Goal: Task Accomplishment & Management: Use online tool/utility

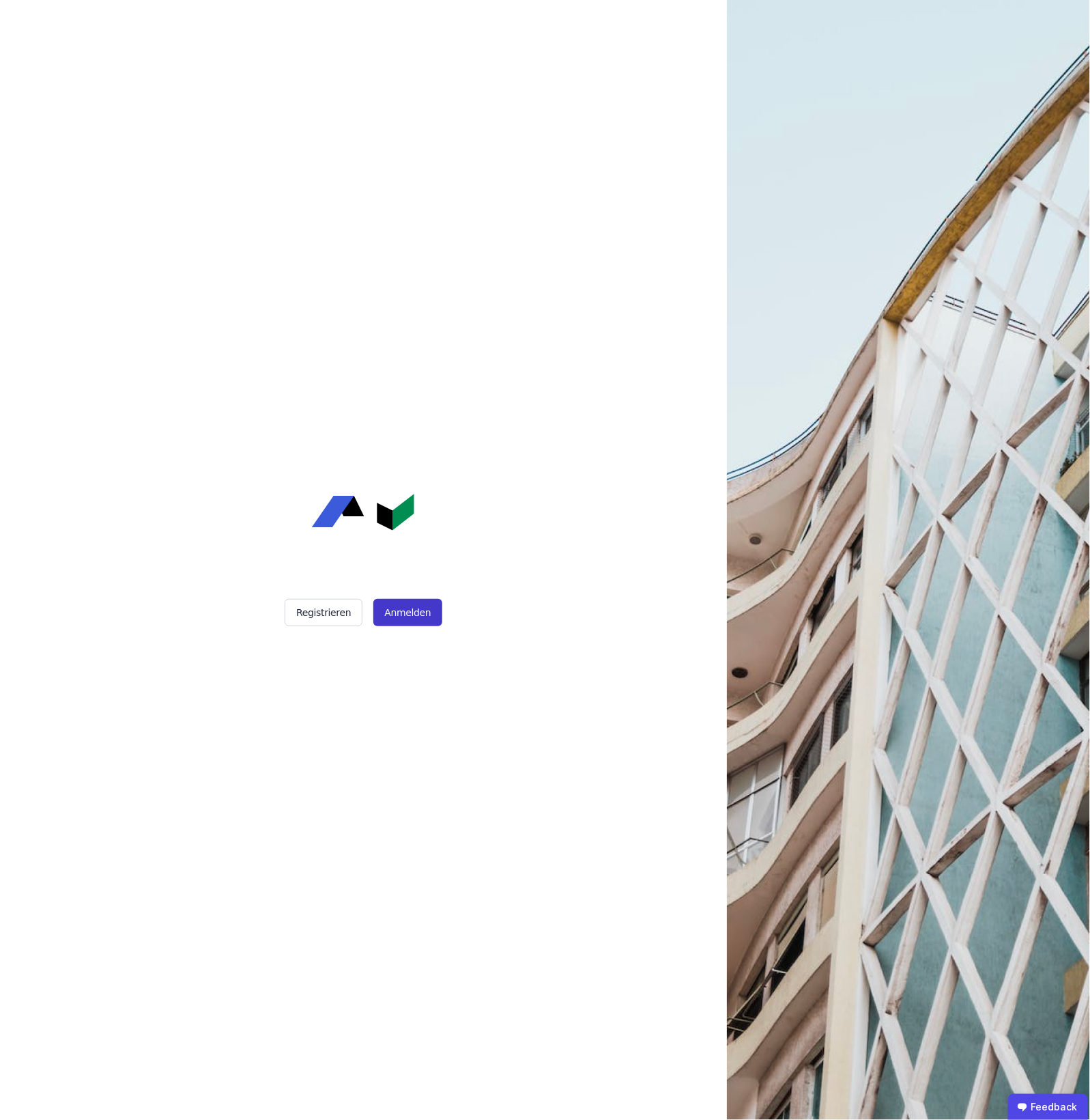
click at [404, 612] on button "Anmelden" at bounding box center [407, 612] width 69 height 27
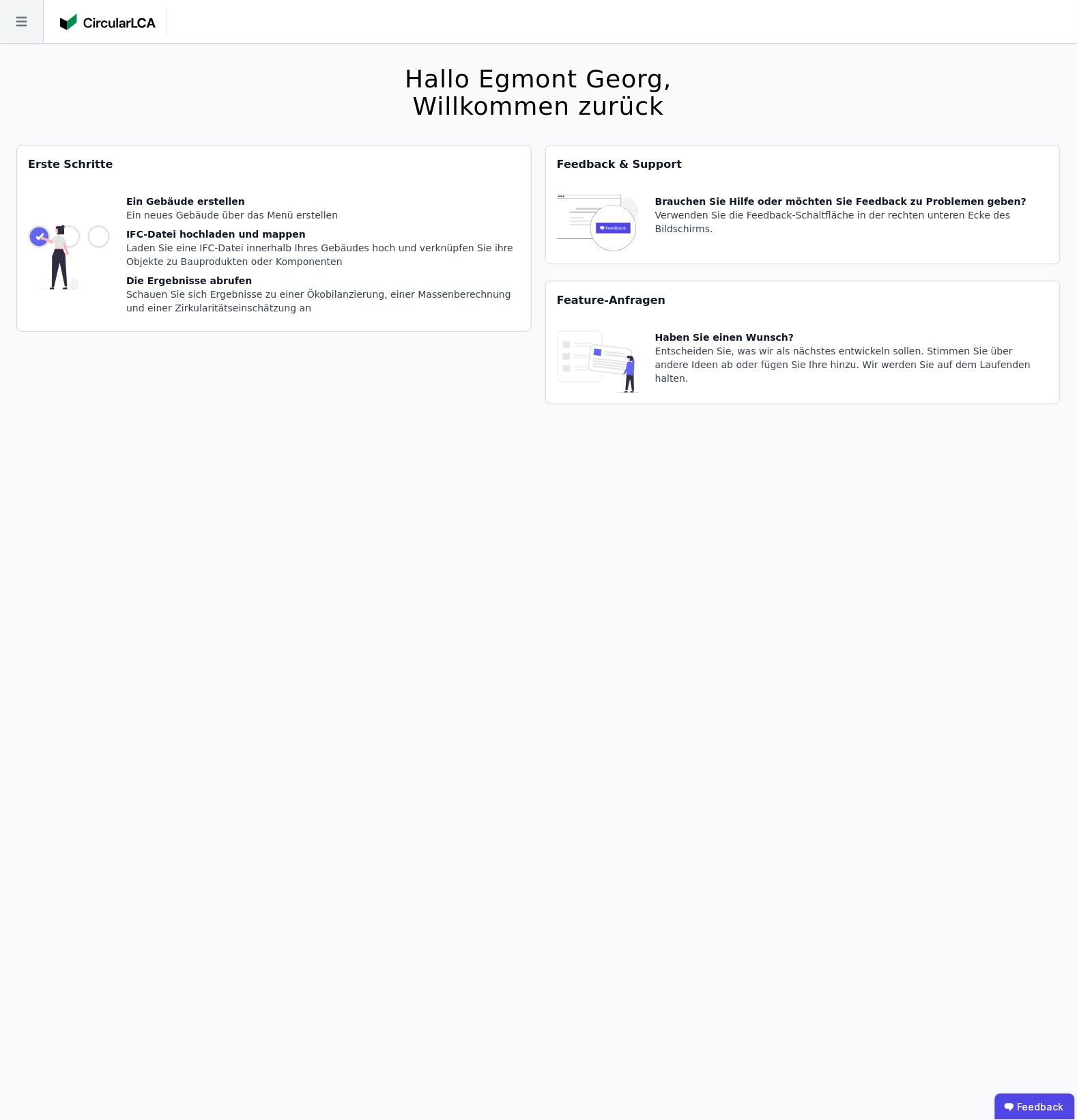
click at [39, 14] on icon at bounding box center [21, 21] width 43 height 43
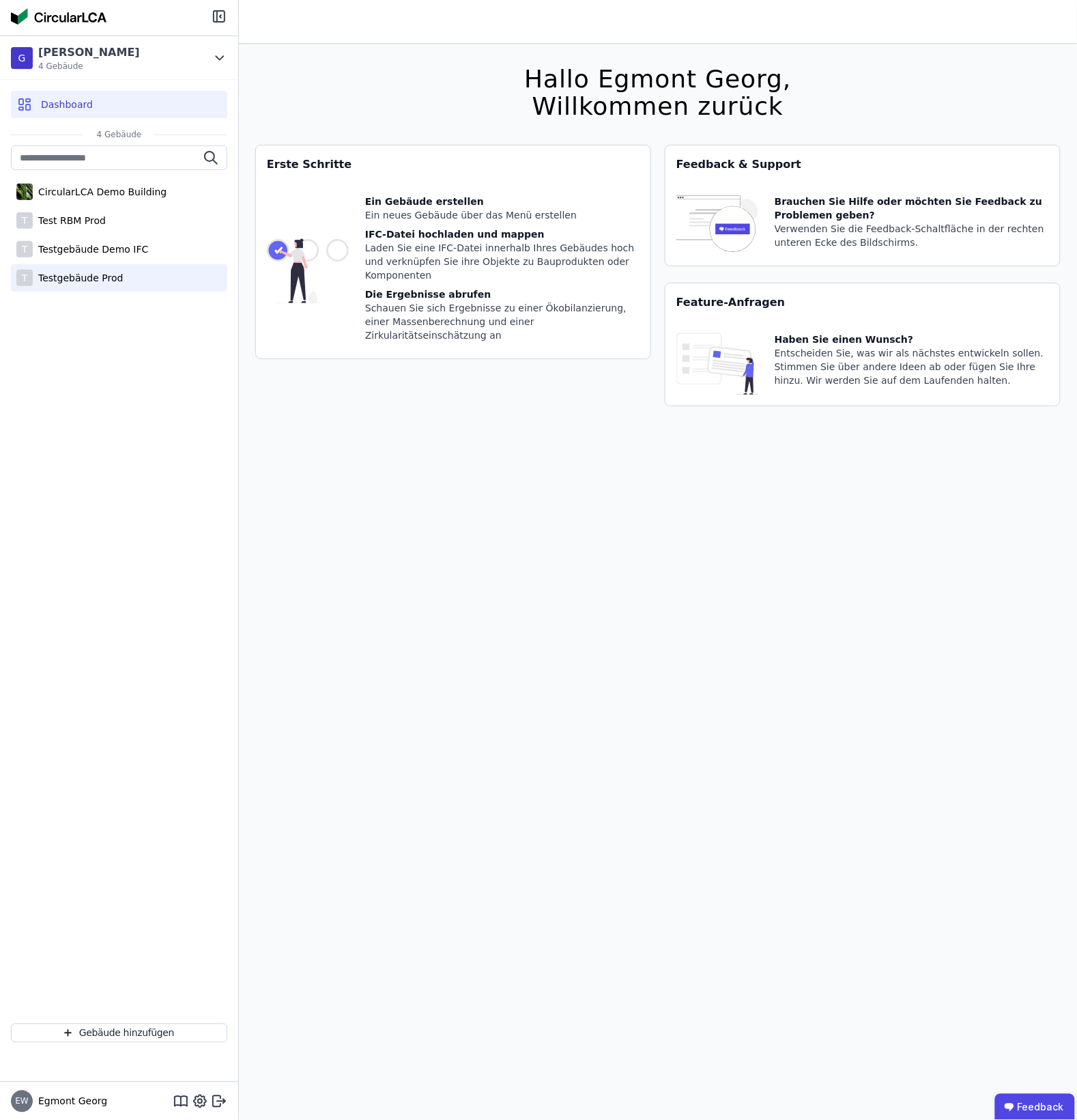
click at [155, 273] on div "T Testgebäude Prod" at bounding box center [119, 278] width 217 height 27
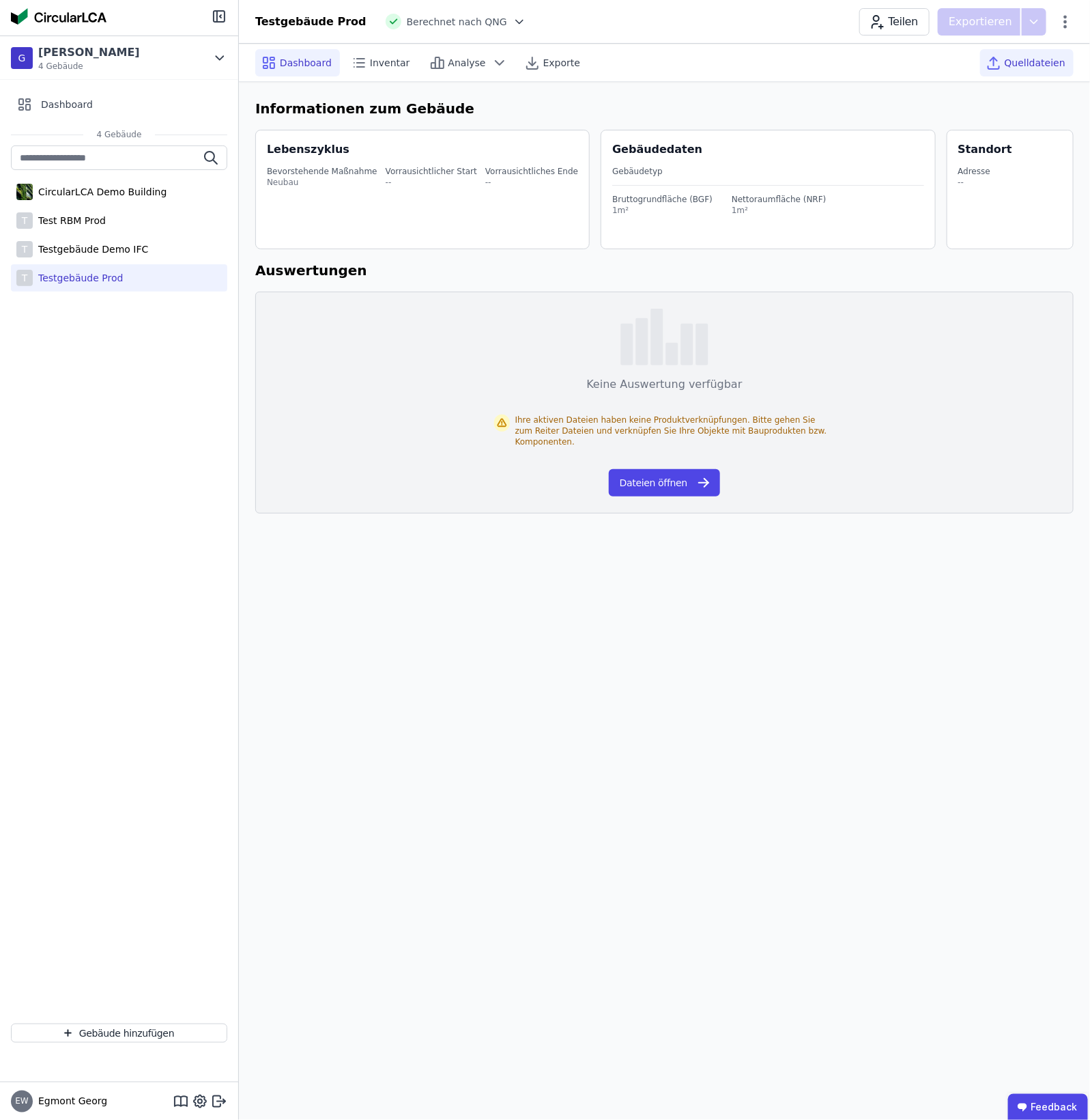
click at [1039, 65] on span "Quelldateien" at bounding box center [1035, 63] width 61 height 14
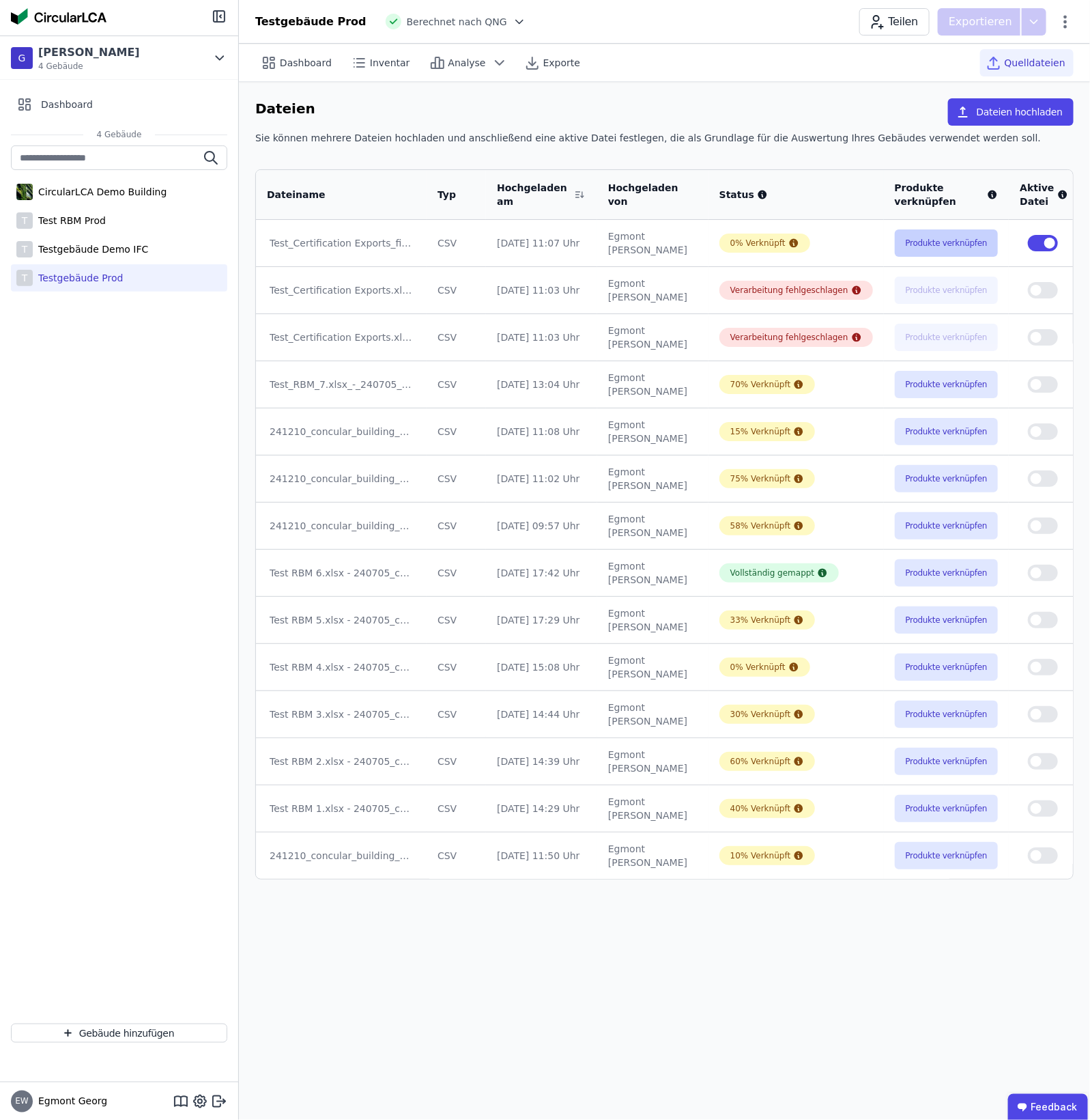
click at [939, 241] on button "Produkte verknüpfen" at bounding box center [947, 243] width 104 height 27
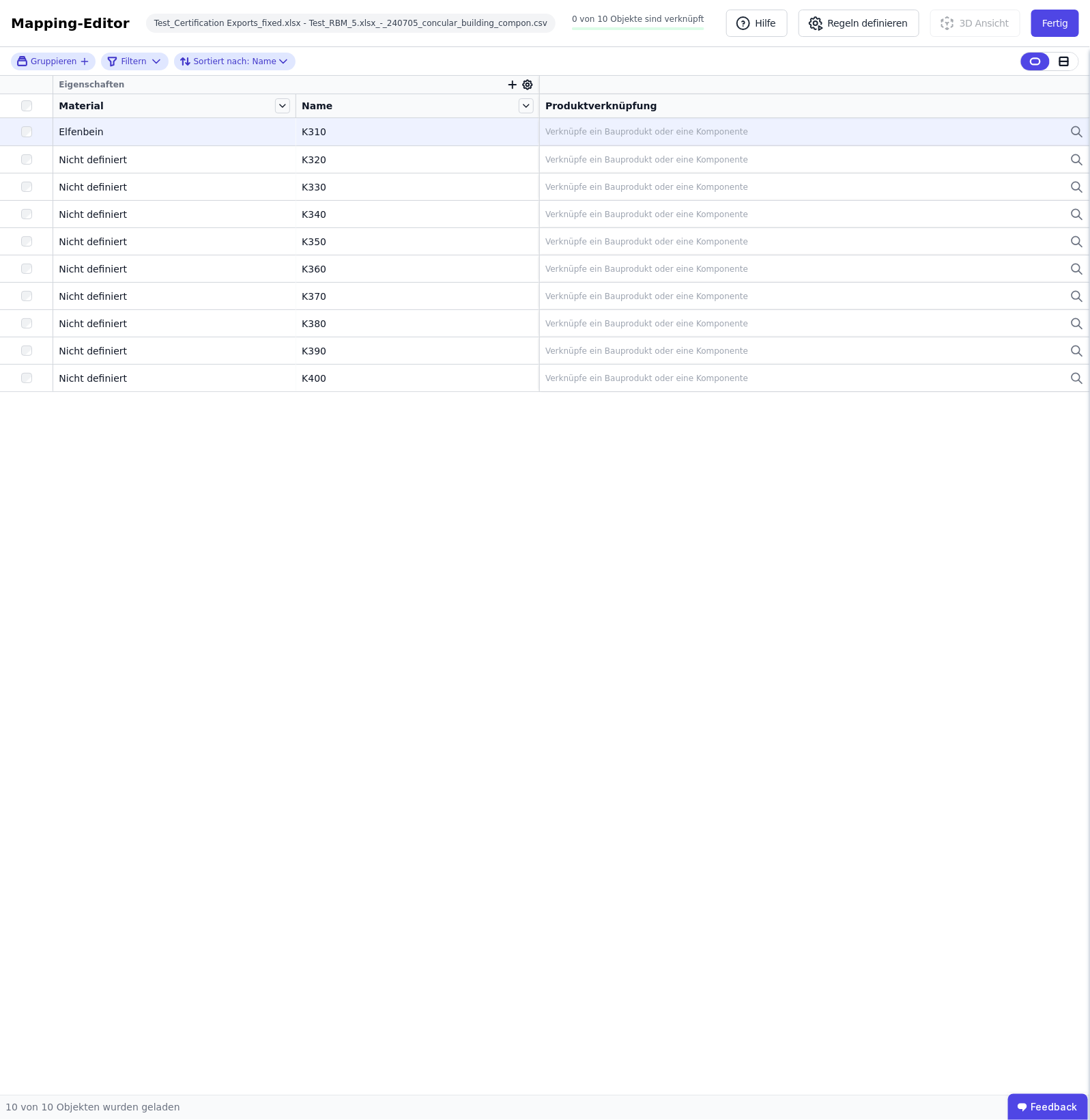
click at [952, 118] on td "Verknüpfe ein Bauprodukt oder eine Komponente Verknüpfe ein Bauprodukt oder ein…" at bounding box center [815, 131] width 551 height 27
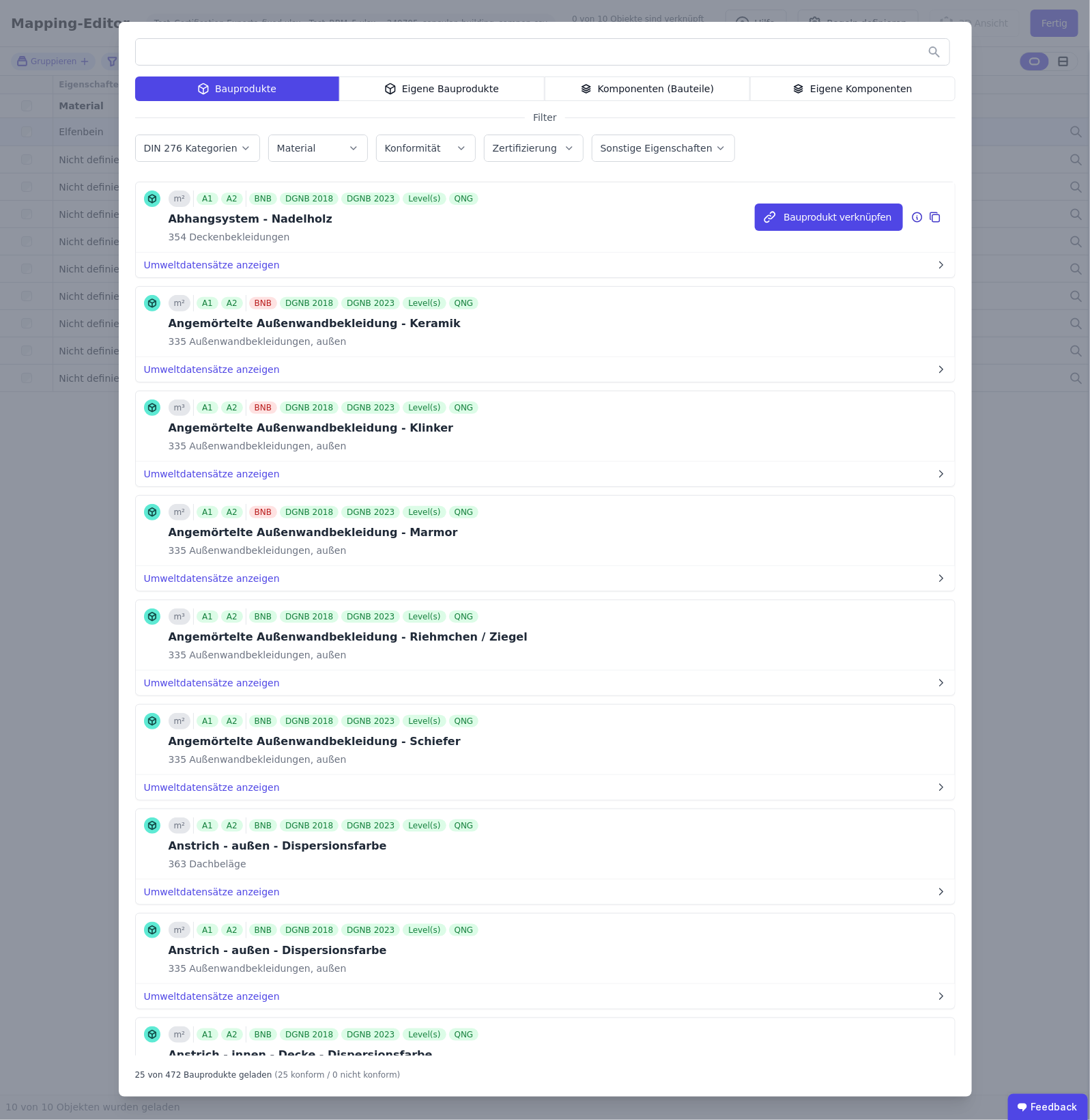
scroll to position [341, 0]
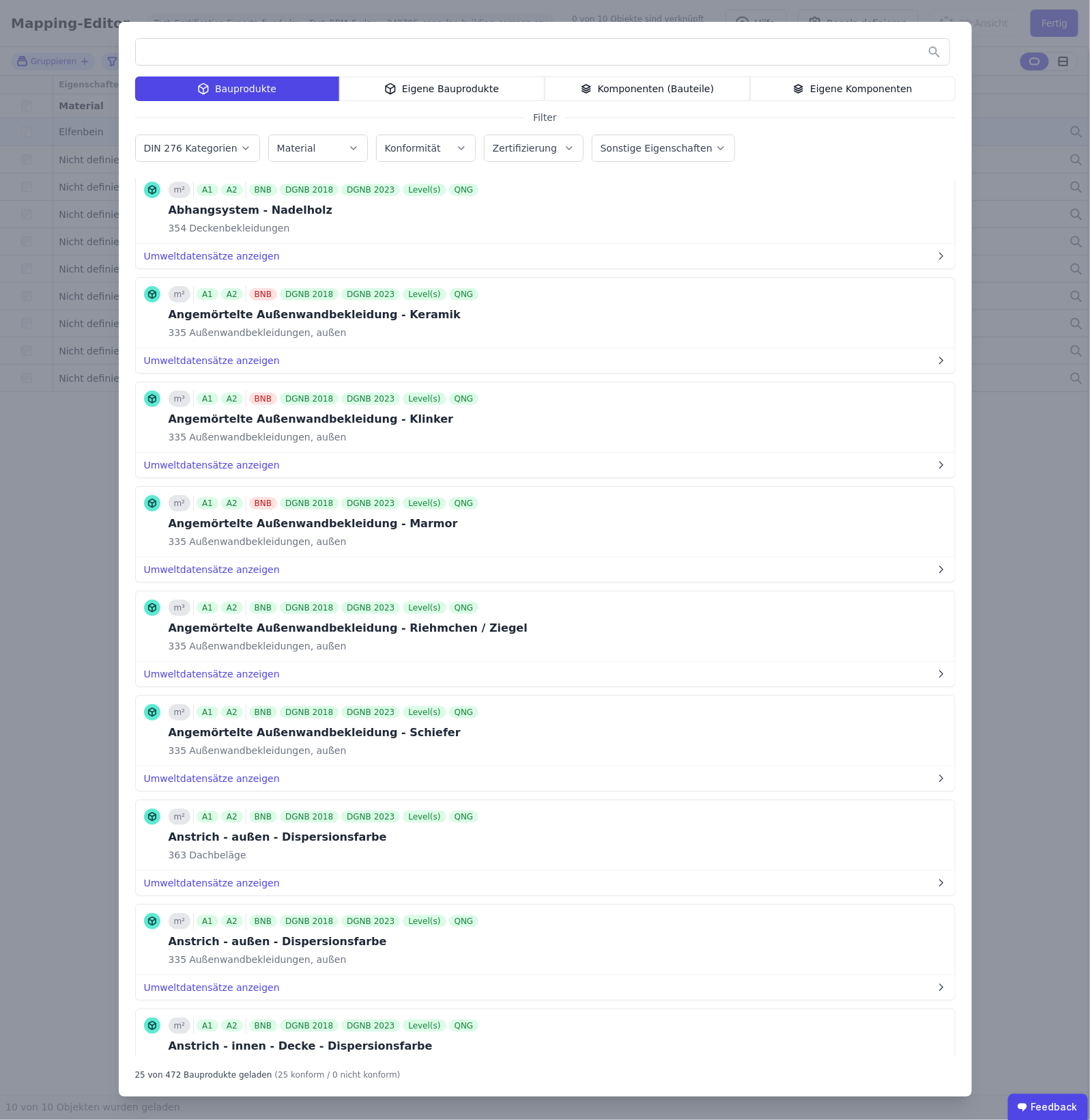
click at [428, 79] on div "Eigene Bauprodukte" at bounding box center [442, 89] width 206 height 25
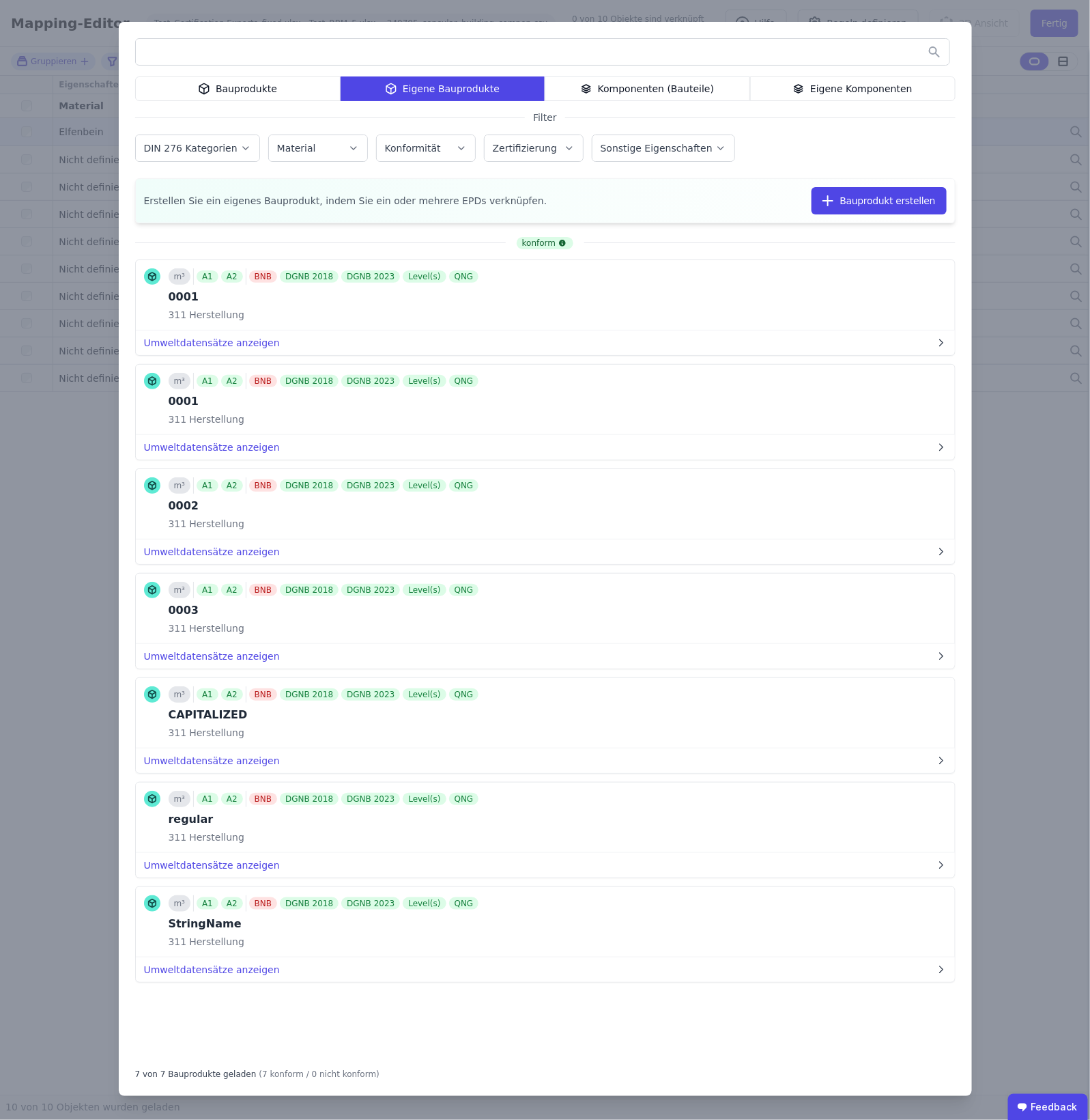
click at [107, 759] on div "Bauprodukte Eigene Bauprodukte Komponenten (Bauteile) Eigene Komponenten Filter…" at bounding box center [545, 560] width 1090 height 1120
